Goal: Navigation & Orientation: Find specific page/section

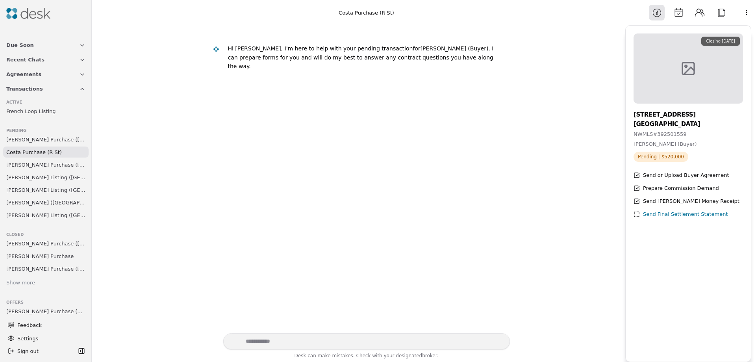
click at [25, 140] on span "[PERSON_NAME] Purchase ([GEOGRAPHIC_DATA])" at bounding box center [45, 139] width 79 height 8
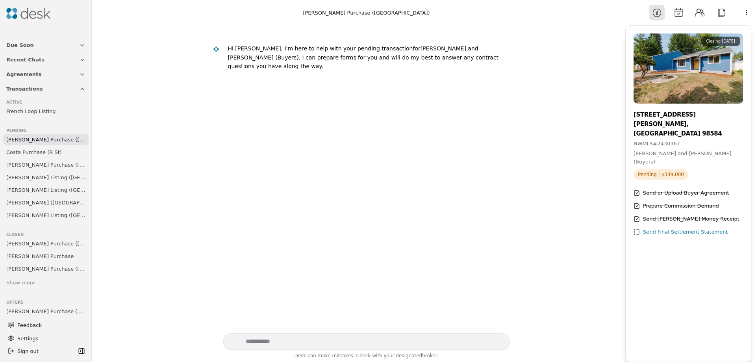
click at [25, 152] on span "Costa Purchase (R St)" at bounding box center [33, 152] width 55 height 8
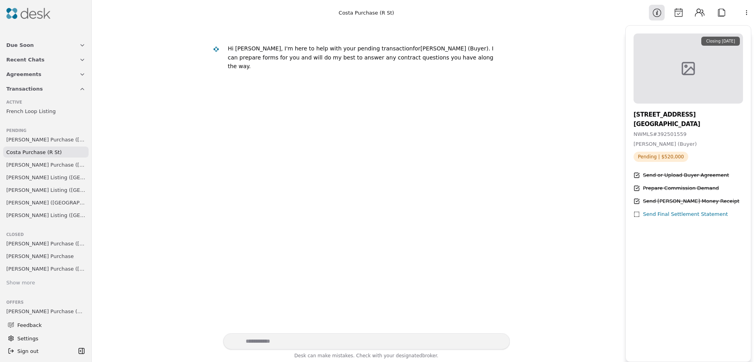
click at [25, 164] on span "[PERSON_NAME] Purchase ([GEOGRAPHIC_DATA])" at bounding box center [45, 165] width 79 height 8
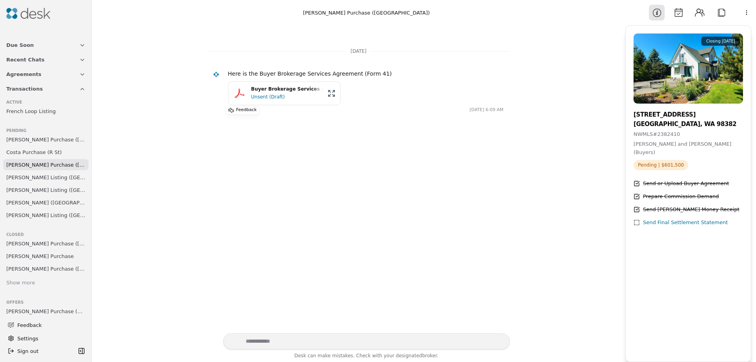
click at [26, 178] on span "[PERSON_NAME] Listing ([GEOGRAPHIC_DATA])" at bounding box center [45, 177] width 79 height 8
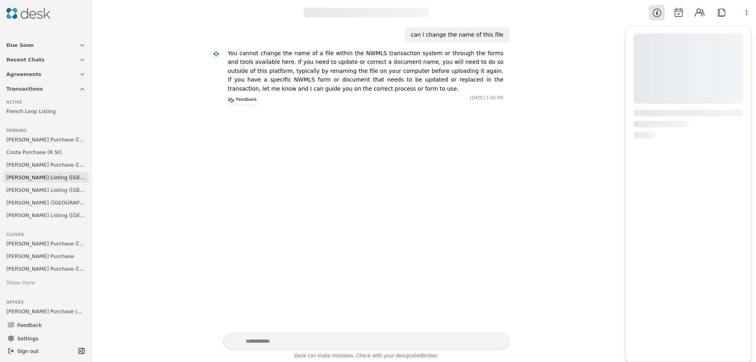
scroll to position [43, 0]
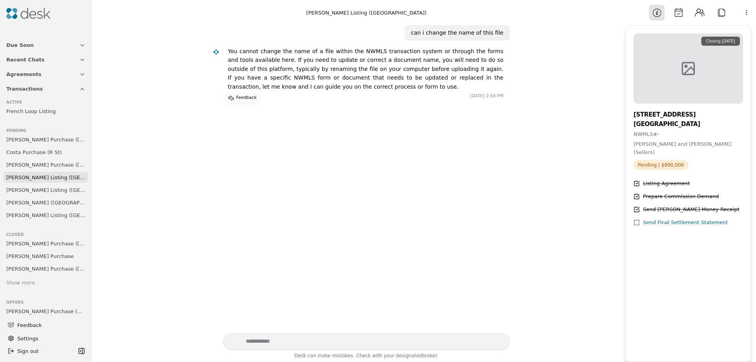
click at [30, 189] on span "[PERSON_NAME] Listing ([GEOGRAPHIC_DATA])" at bounding box center [45, 190] width 79 height 8
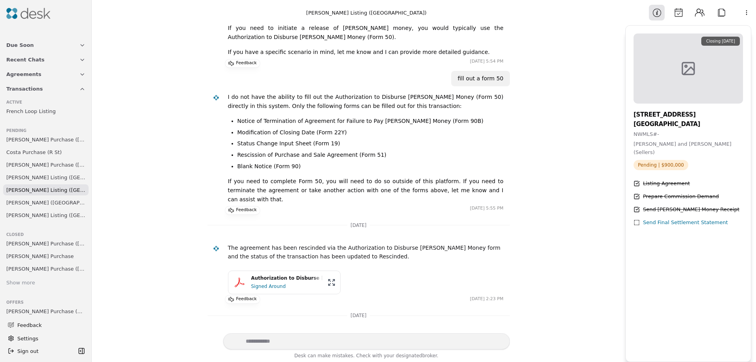
scroll to position [396, 0]
click at [30, 200] on span "[PERSON_NAME] ([GEOGRAPHIC_DATA])" at bounding box center [45, 202] width 79 height 8
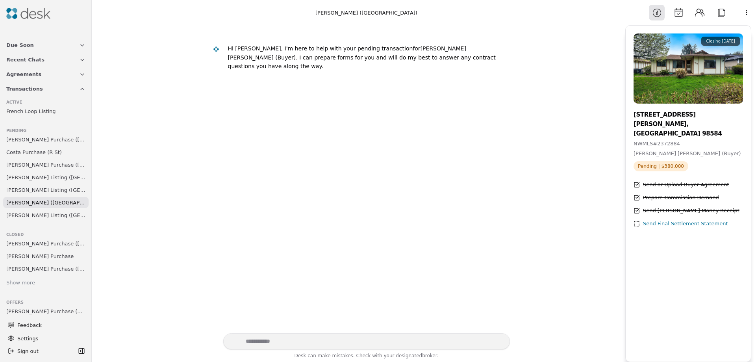
click at [30, 214] on span "[PERSON_NAME] Listing ([GEOGRAPHIC_DATA])" at bounding box center [45, 215] width 79 height 8
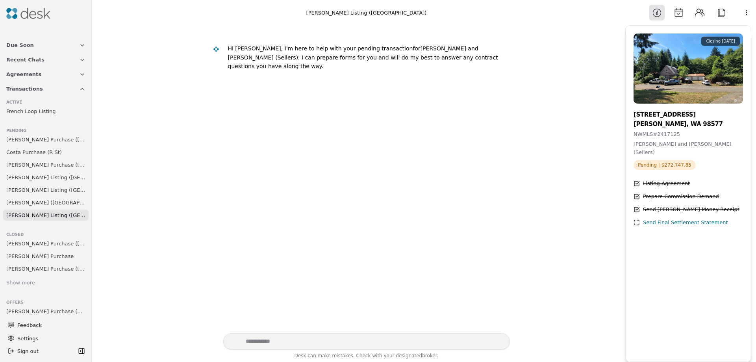
click at [79, 46] on icon "button" at bounding box center [82, 45] width 6 height 6
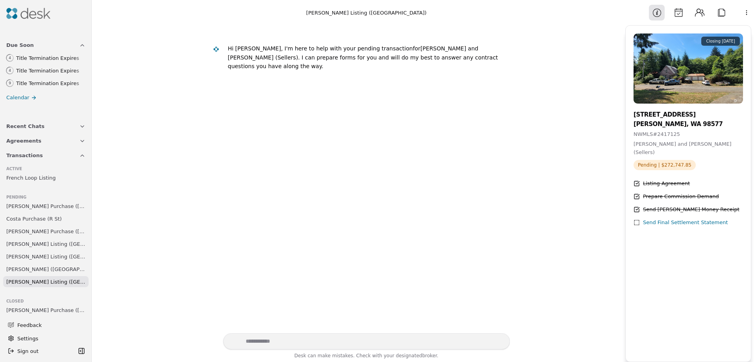
click at [79, 46] on icon "button" at bounding box center [82, 45] width 6 height 6
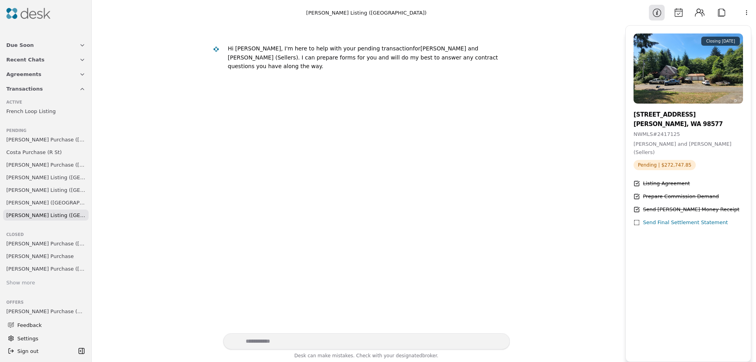
click at [79, 59] on icon "button" at bounding box center [82, 60] width 6 height 6
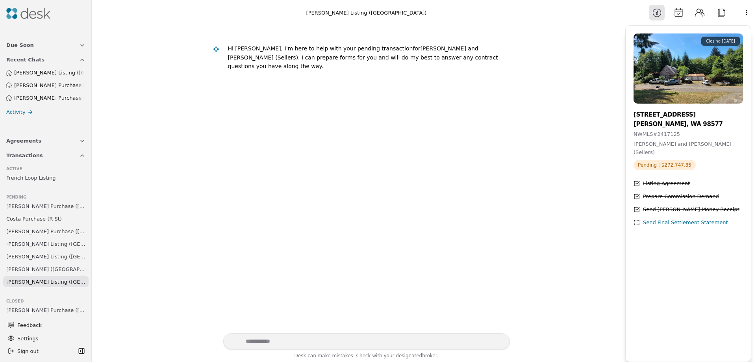
click at [79, 59] on icon "button" at bounding box center [82, 60] width 6 height 6
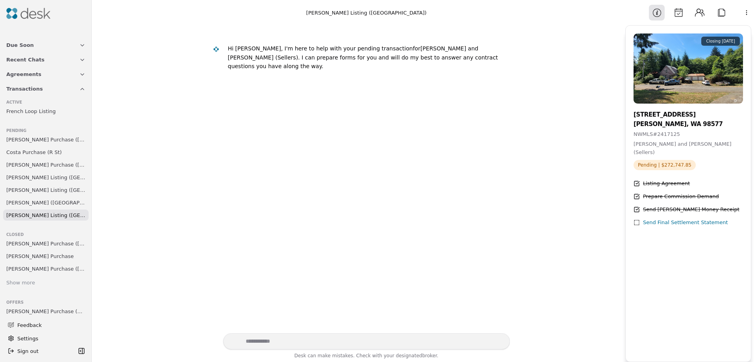
click at [79, 76] on icon "button" at bounding box center [82, 74] width 6 height 6
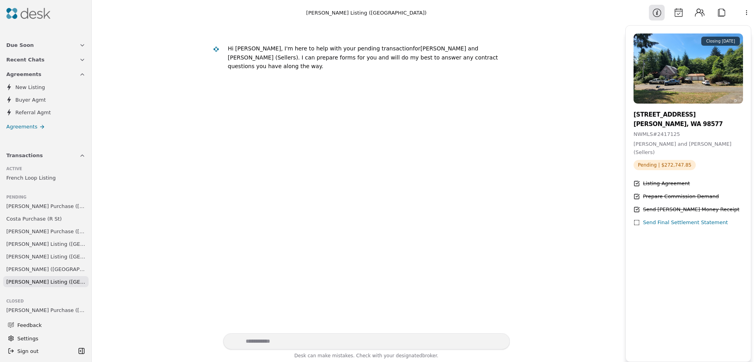
click at [79, 76] on icon "button" at bounding box center [82, 74] width 6 height 6
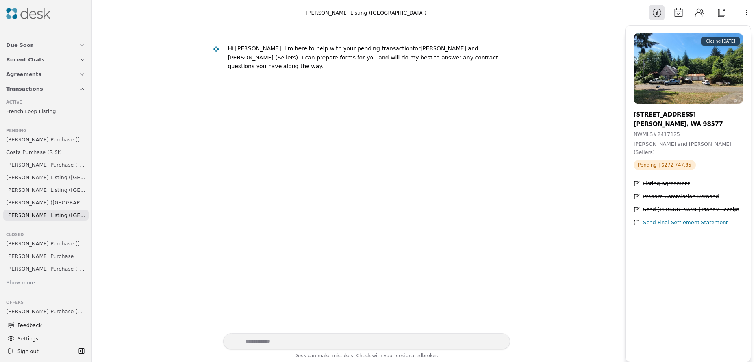
click at [79, 87] on icon "button" at bounding box center [82, 89] width 6 height 6
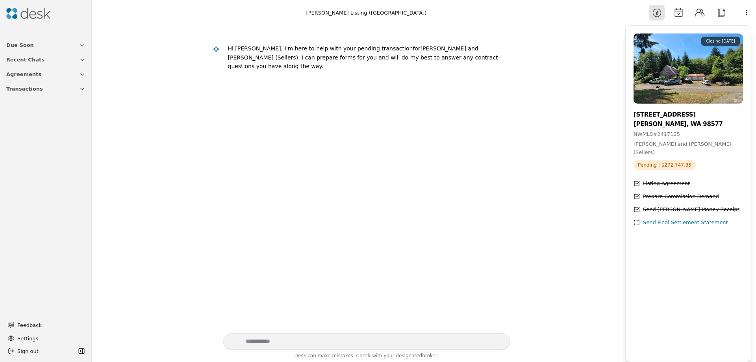
click at [76, 87] on button "Transactions" at bounding box center [46, 88] width 89 height 15
